Goal: Task Accomplishment & Management: Complete application form

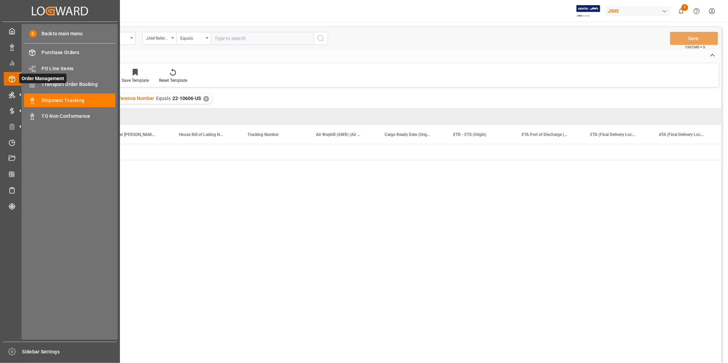
scroll to position [0, 722]
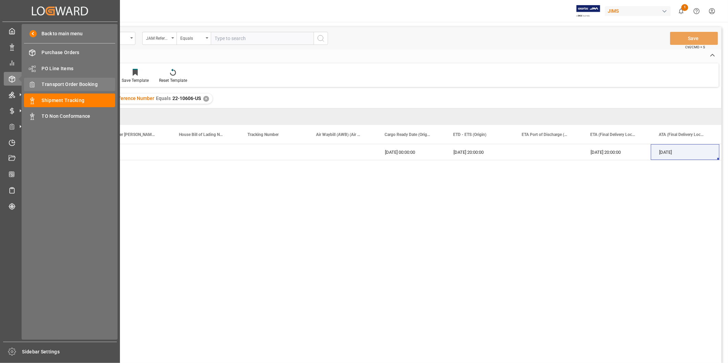
click at [70, 83] on span "Transport Order Booking" at bounding box center [79, 84] width 74 height 7
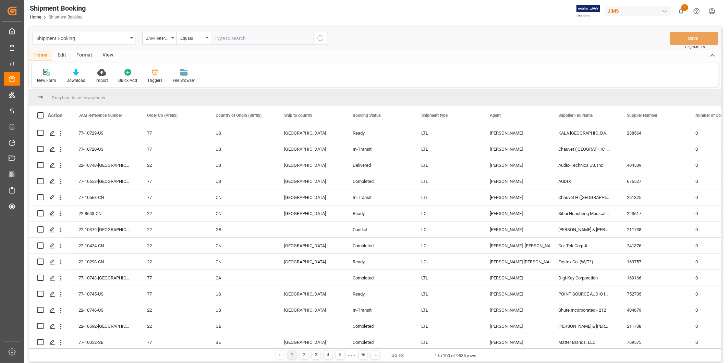
click at [52, 75] on div at bounding box center [46, 72] width 19 height 7
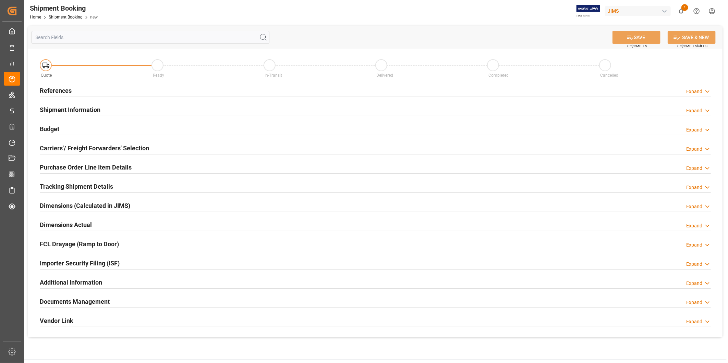
click at [707, 93] on icon at bounding box center [707, 91] width 7 height 7
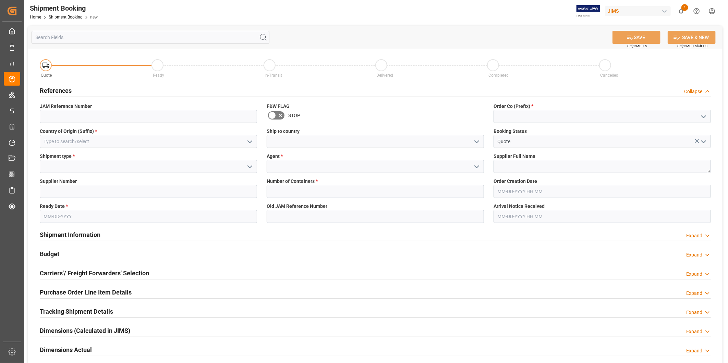
click at [702, 116] on polyline "open menu" at bounding box center [703, 117] width 4 height 2
click at [688, 126] on div "22" at bounding box center [602, 131] width 217 height 15
type input "22"
click at [252, 142] on icon "open menu" at bounding box center [250, 142] width 8 height 8
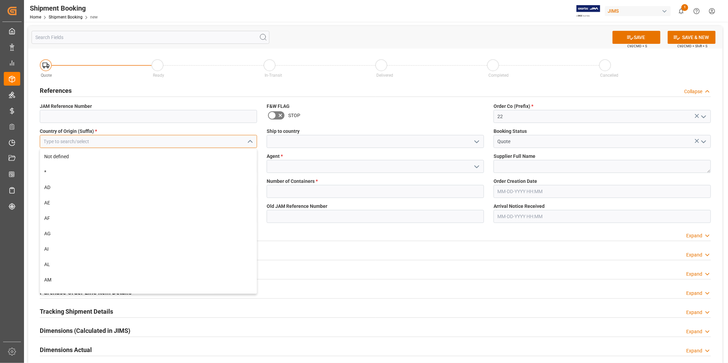
click at [224, 140] on input at bounding box center [148, 141] width 217 height 13
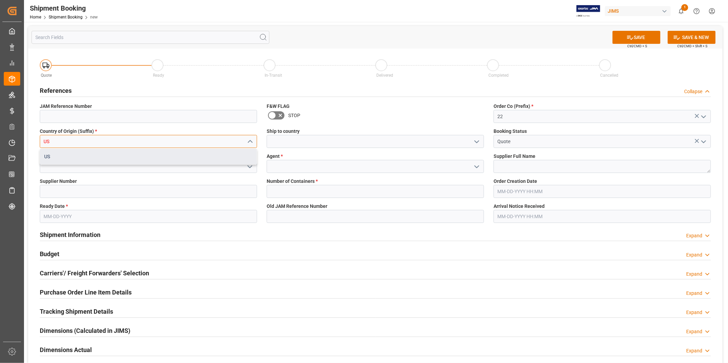
click at [195, 156] on div "US" at bounding box center [148, 156] width 217 height 15
type input "US"
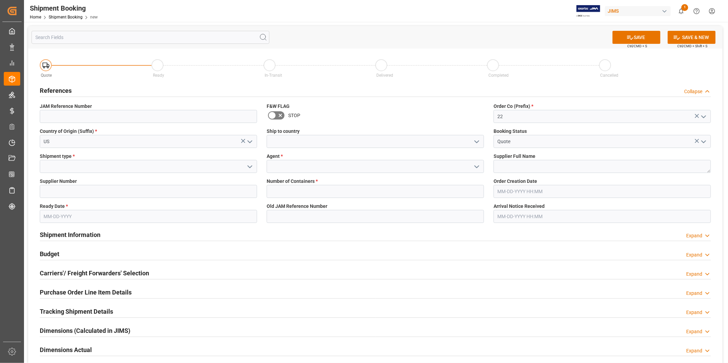
click at [249, 167] on polyline "open menu" at bounding box center [250, 167] width 4 height 2
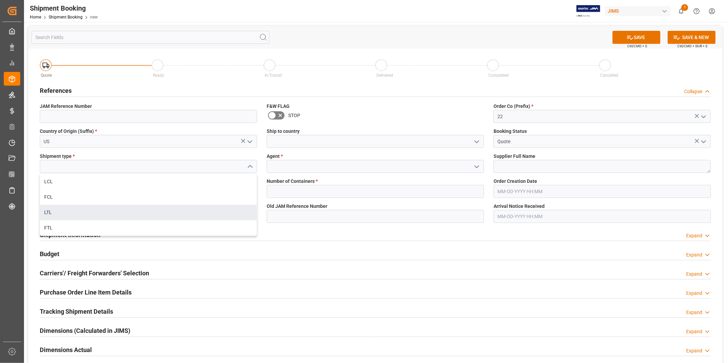
click at [212, 205] on div "LTL" at bounding box center [148, 212] width 217 height 15
type input "LTL"
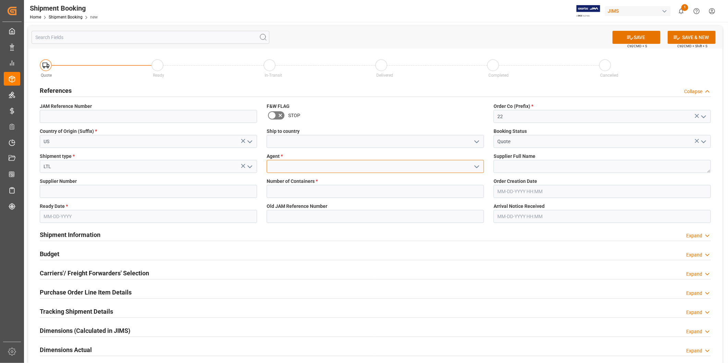
click at [362, 169] on input at bounding box center [375, 166] width 217 height 13
type input "George Vigo"
click at [535, 167] on textarea at bounding box center [601, 166] width 217 height 13
paste textarea "Phase SAS"
type textarea "Phase SAS"
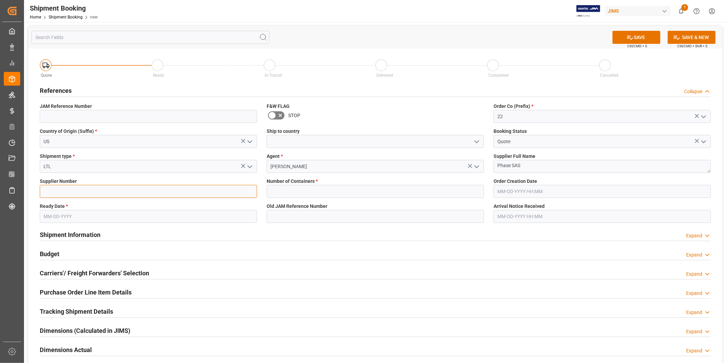
click at [145, 196] on input at bounding box center [148, 191] width 217 height 13
paste input "760345"
type input "760345"
click at [311, 193] on input "text" at bounding box center [375, 191] width 217 height 13
type input "0"
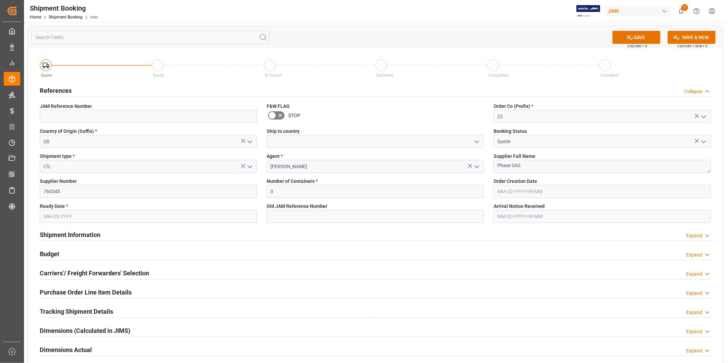
click at [534, 183] on span "Order Creation Date" at bounding box center [515, 181] width 44 height 7
click at [114, 215] on input "text" at bounding box center [148, 216] width 217 height 13
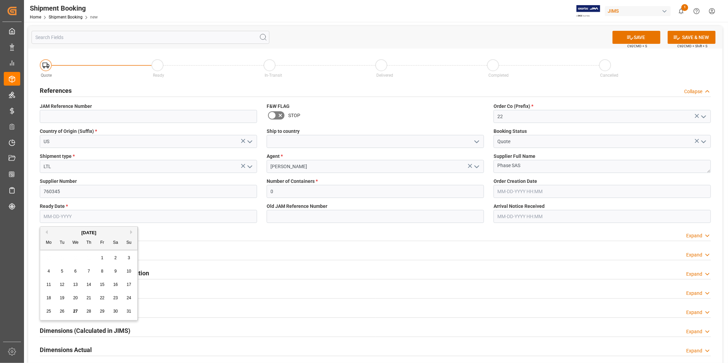
click at [132, 233] on button "Next Month" at bounding box center [132, 232] width 4 height 4
click at [113, 285] on span "20" at bounding box center [115, 284] width 4 height 5
type input "09-20-2025"
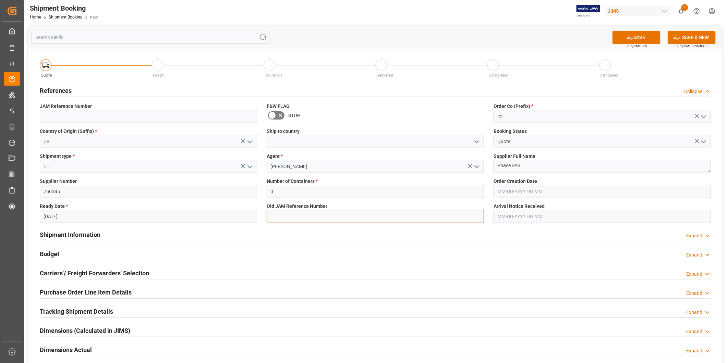
click at [285, 221] on input at bounding box center [375, 216] width 217 height 13
click at [585, 221] on input "text" at bounding box center [601, 216] width 217 height 13
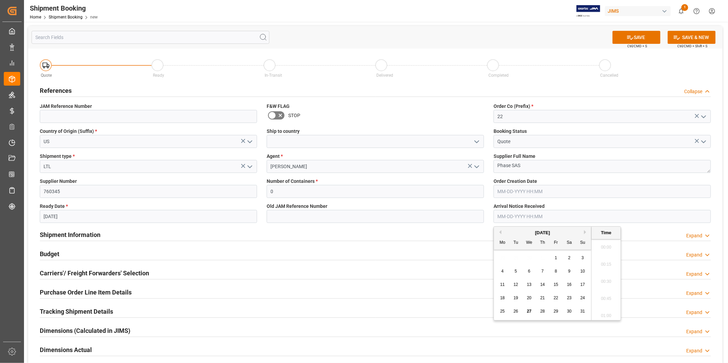
scroll to position [636, 0]
click at [386, 237] on div "Shipment Information Expand" at bounding box center [375, 234] width 671 height 13
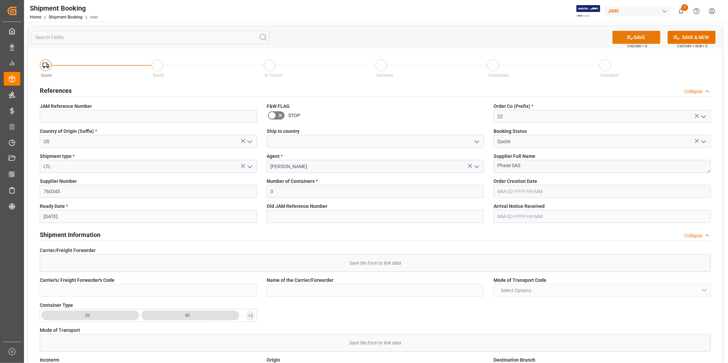
click at [636, 42] on button "SAVE" at bounding box center [636, 37] width 48 height 13
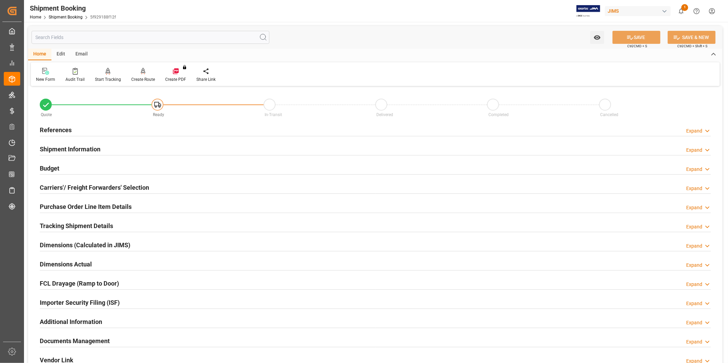
click at [92, 187] on h2 "Carriers'/ Freight Forwarders' Selection" at bounding box center [94, 187] width 109 height 9
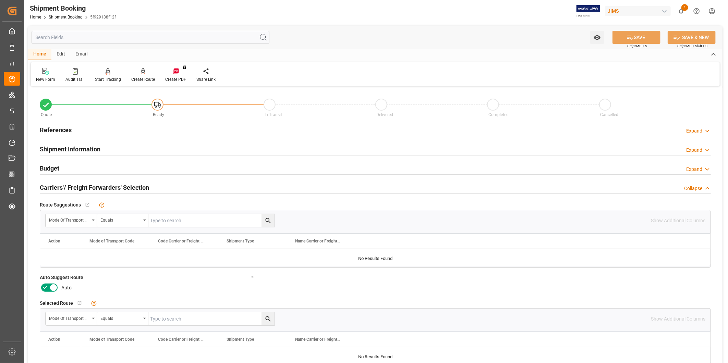
click at [55, 289] on icon at bounding box center [53, 288] width 8 height 8
click at [0, 0] on input "checkbox" at bounding box center [0, 0] width 0 height 0
click at [649, 34] on button "SAVE" at bounding box center [636, 37] width 48 height 13
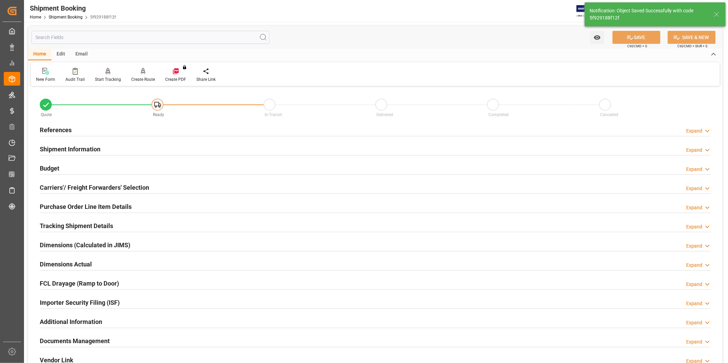
click at [83, 227] on h2 "Tracking Shipment Details" at bounding box center [76, 225] width 73 height 9
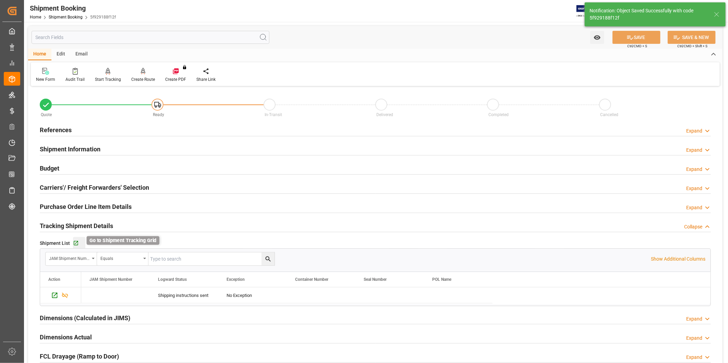
click at [74, 246] on icon "button" at bounding box center [76, 244] width 6 height 6
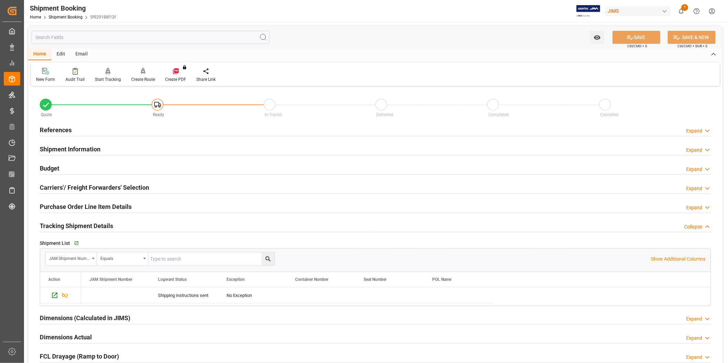
click at [700, 133] on div "Expand" at bounding box center [694, 130] width 16 height 7
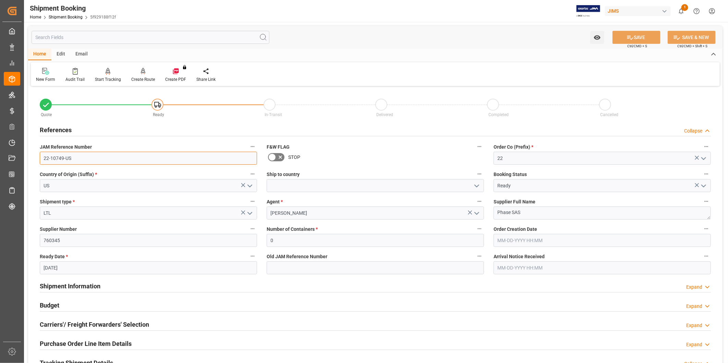
click at [155, 153] on input "22-10749-US" at bounding box center [148, 158] width 217 height 13
click at [85, 155] on input "22-10749-US" at bounding box center [148, 158] width 217 height 13
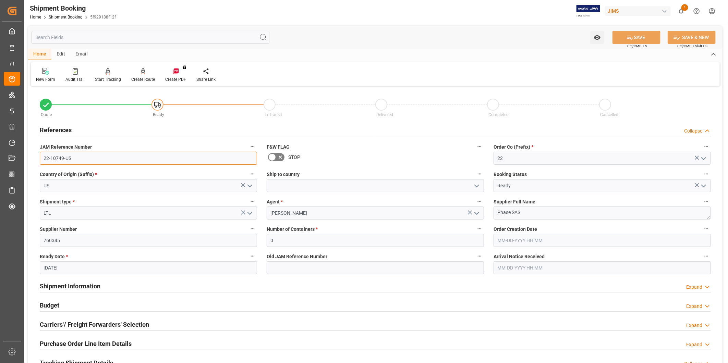
click at [85, 155] on input "22-10749-US" at bounding box center [148, 158] width 217 height 13
click at [402, 67] on div "New Form Audit Trail Start Tracking Create Empty Shipment Tracking Create Route…" at bounding box center [375, 74] width 689 height 24
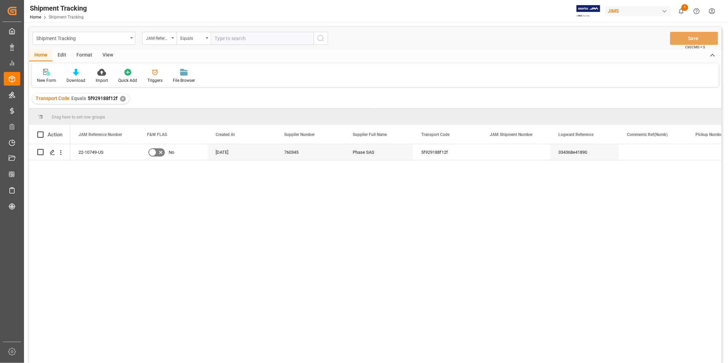
click at [108, 59] on div "View" at bounding box center [107, 56] width 21 height 12
click at [35, 80] on div "Default" at bounding box center [44, 76] width 24 height 15
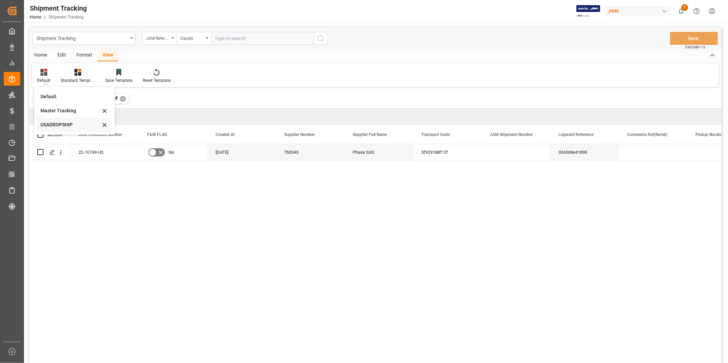
click at [56, 125] on div "USADROPSHIP" at bounding box center [70, 124] width 60 height 7
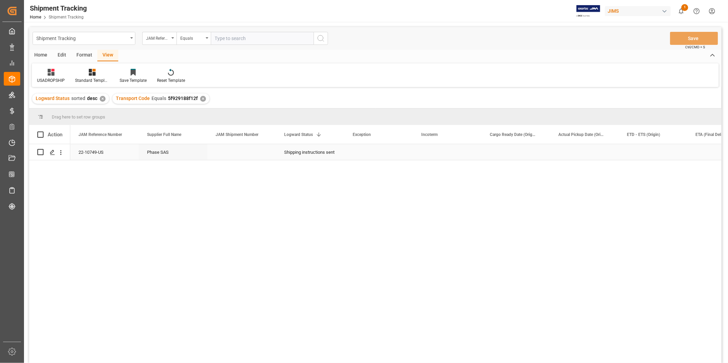
click at [542, 155] on div "Press SPACE to select this row." at bounding box center [515, 152] width 69 height 16
click at [535, 153] on div "Press SPACE to select this row." at bounding box center [515, 152] width 69 height 16
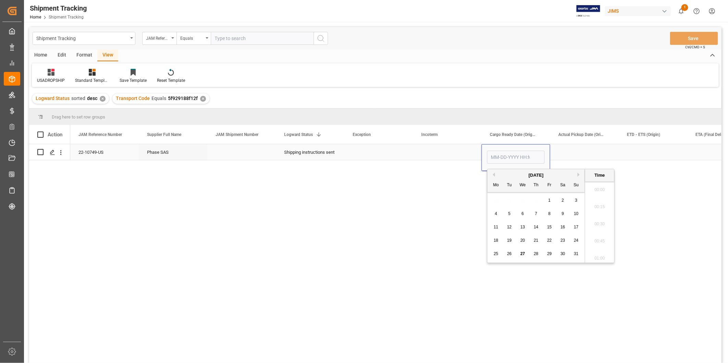
scroll to position [636, 0]
click at [580, 175] on button "Next Month" at bounding box center [579, 175] width 4 height 4
click at [563, 230] on div "20" at bounding box center [563, 227] width 9 height 8
type input "[DATE] 00:00"
click at [577, 157] on div "Press SPACE to select this row." at bounding box center [584, 152] width 69 height 16
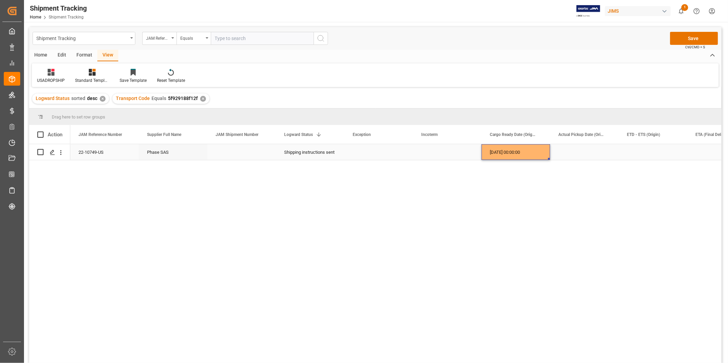
click at [526, 157] on div "[DATE] 00:00:00" at bounding box center [515, 152] width 69 height 16
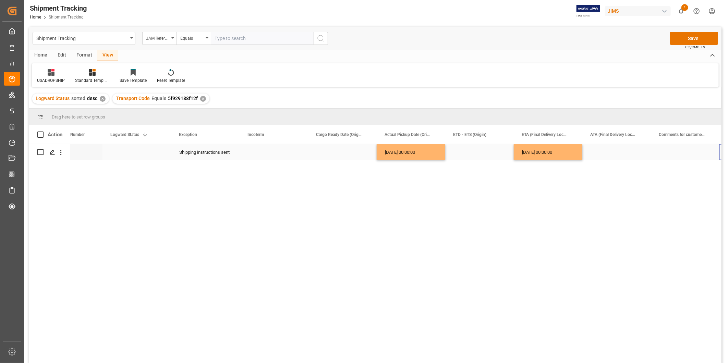
scroll to position [0, 173]
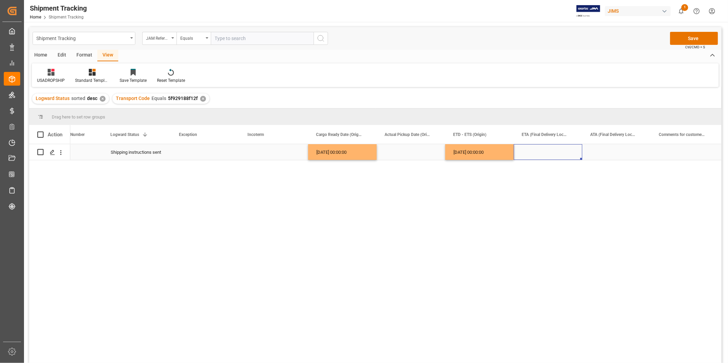
click at [537, 152] on div "Press SPACE to select this row." at bounding box center [548, 152] width 69 height 16
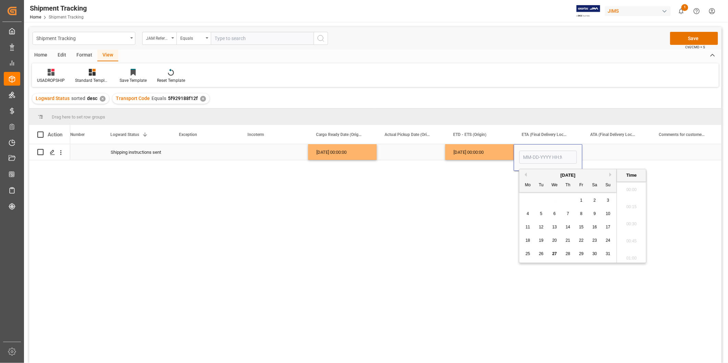
scroll to position [636, 0]
click at [610, 173] on button "Next Month" at bounding box center [611, 175] width 4 height 4
click at [544, 256] on div "30" at bounding box center [541, 254] width 9 height 8
type input "[DATE] 00:00"
click at [611, 156] on div "Press SPACE to select this row." at bounding box center [616, 152] width 69 height 16
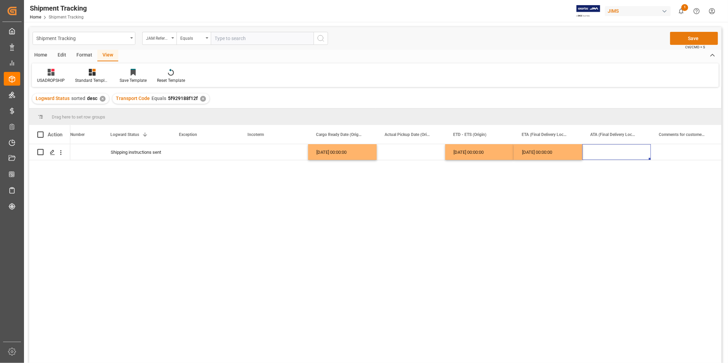
click at [696, 39] on button "Save" at bounding box center [694, 38] width 48 height 13
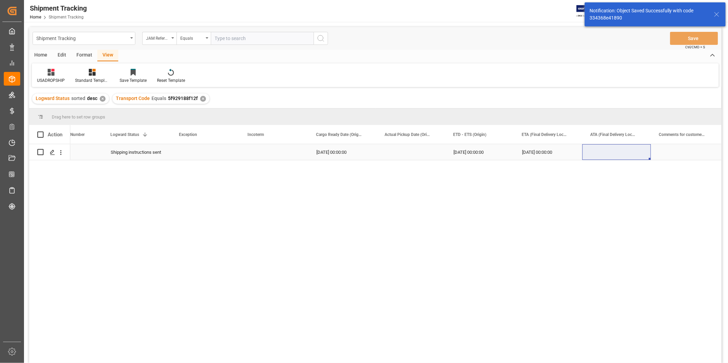
click at [212, 152] on div "Press SPACE to select this row." at bounding box center [205, 152] width 69 height 16
click at [212, 152] on input "Press SPACE to select this row." at bounding box center [205, 156] width 58 height 13
click at [228, 156] on icon "open menu" at bounding box center [227, 156] width 8 height 8
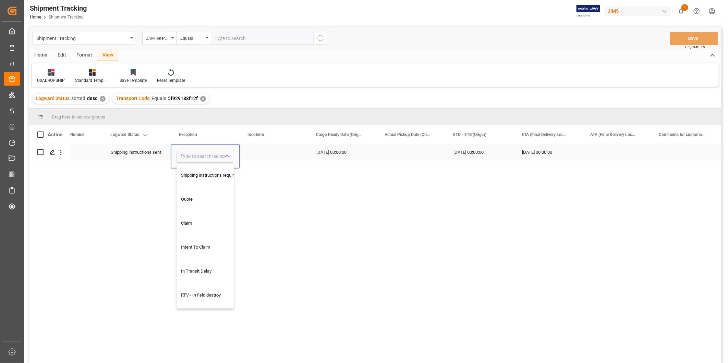
scroll to position [444, 0]
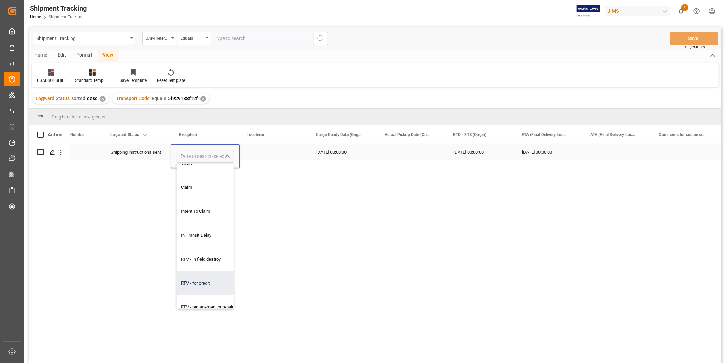
click at [217, 279] on div "RTV - for credit" at bounding box center [210, 283] width 66 height 24
type input "RTV - for credit"
click at [285, 152] on div "Press SPACE to select this row." at bounding box center [274, 152] width 69 height 16
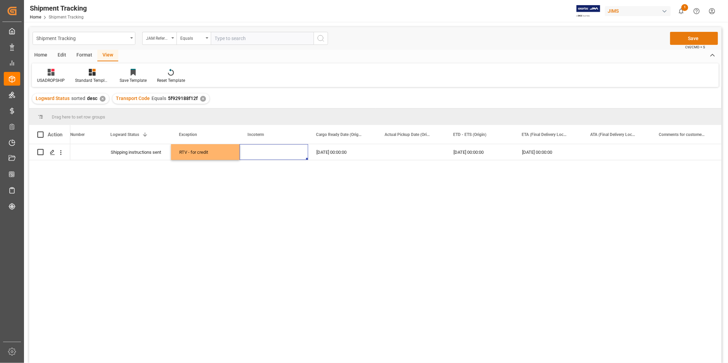
click at [704, 36] on button "Save" at bounding box center [694, 38] width 48 height 13
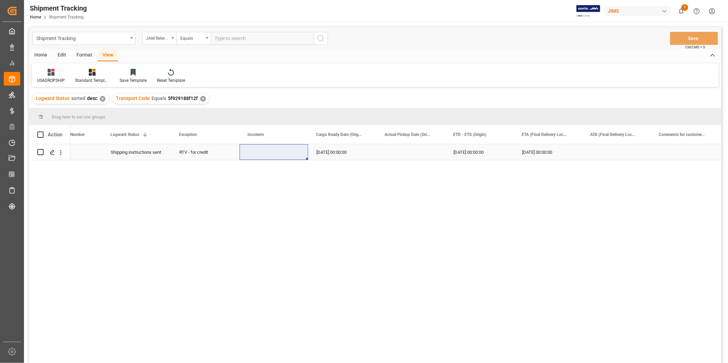
click at [117, 152] on div "Shipping instructions sent" at bounding box center [137, 153] width 52 height 16
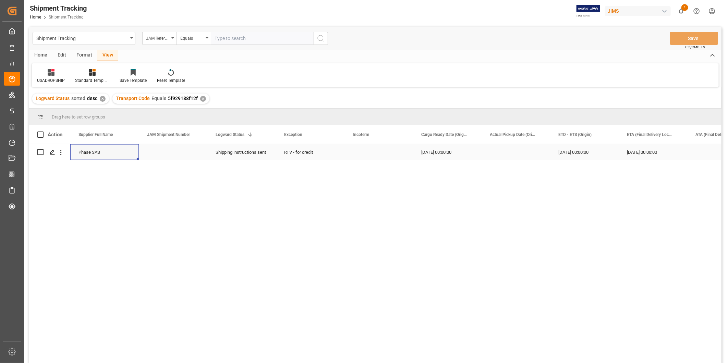
scroll to position [0, 0]
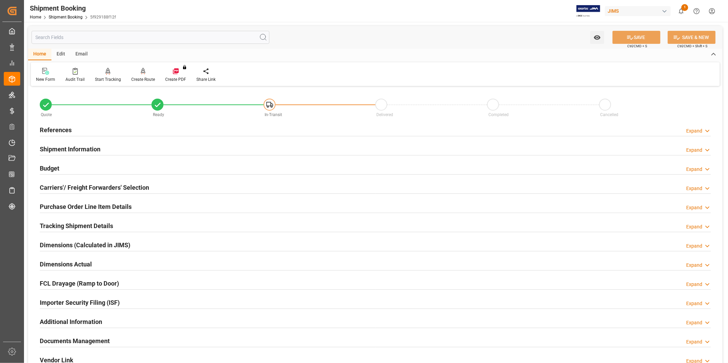
click at [93, 209] on h2 "Purchase Order Line Item Details" at bounding box center [86, 206] width 92 height 9
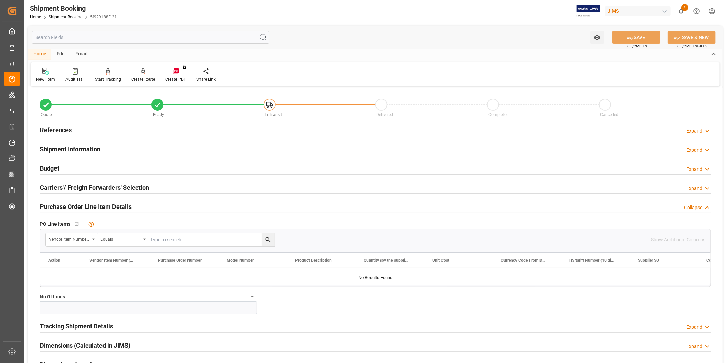
click at [93, 209] on h2 "Purchase Order Line Item Details" at bounding box center [86, 206] width 92 height 9
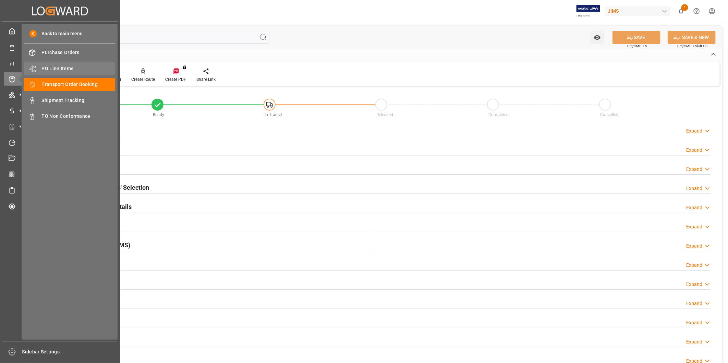
click at [48, 70] on span "PO Line Items" at bounding box center [79, 68] width 74 height 7
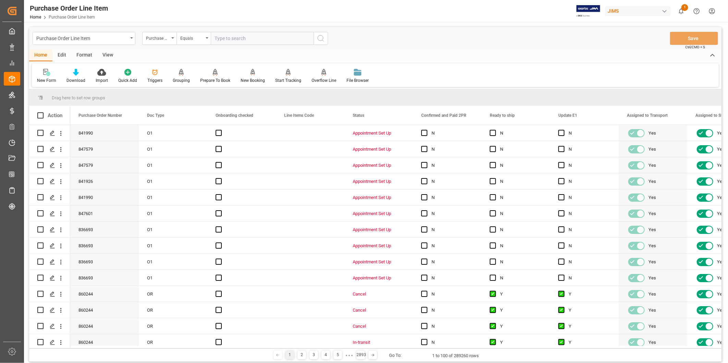
click at [266, 39] on input "text" at bounding box center [262, 38] width 103 height 13
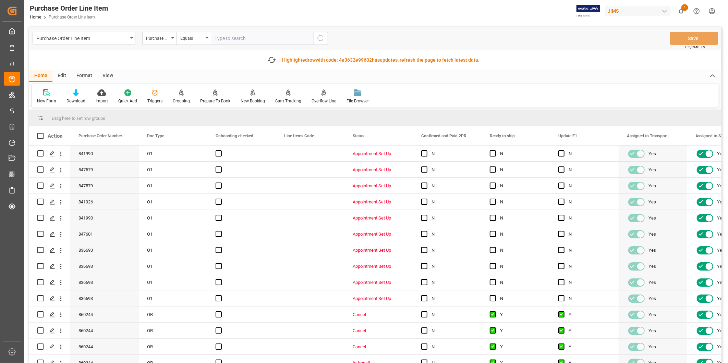
type input "864404"
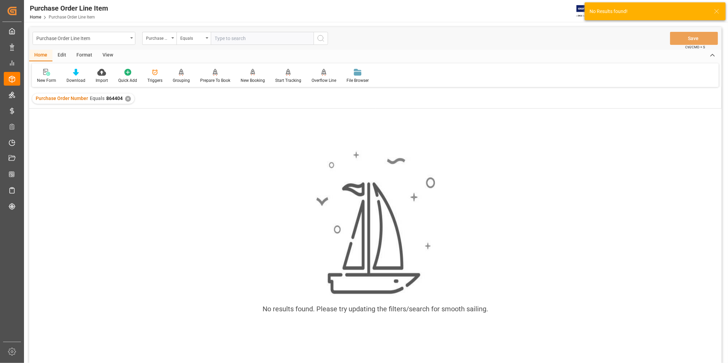
click at [128, 100] on div "✕" at bounding box center [128, 99] width 6 height 6
